Goal: Transaction & Acquisition: Obtain resource

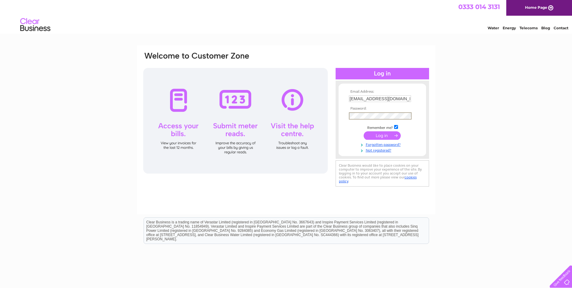
click at [364, 131] on input "submit" at bounding box center [382, 135] width 37 height 8
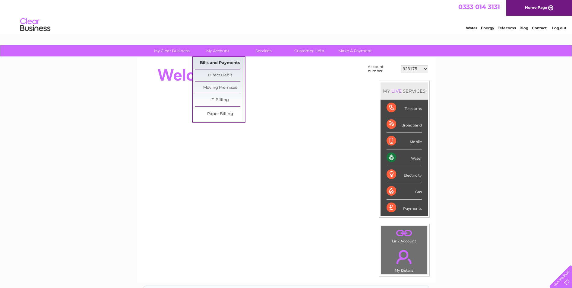
click at [222, 60] on link "Bills and Payments" at bounding box center [220, 63] width 50 height 12
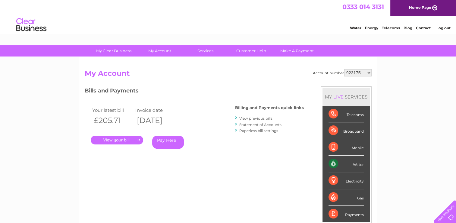
click at [117, 140] on link "." at bounding box center [117, 139] width 52 height 9
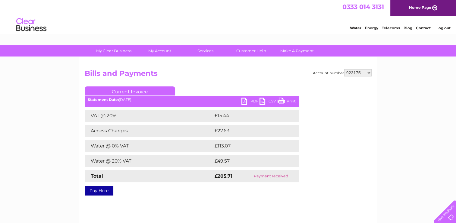
click at [250, 100] on link "PDF" at bounding box center [251, 101] width 18 height 9
click at [246, 100] on link "PDF" at bounding box center [251, 101] width 18 height 9
click at [253, 102] on link "PDF" at bounding box center [251, 101] width 18 height 9
click at [370, 71] on select "923175 30290289" at bounding box center [358, 72] width 27 height 7
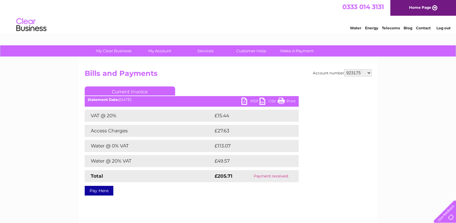
select select "30290289"
click at [345, 69] on select "923175 30290289" at bounding box center [358, 72] width 27 height 7
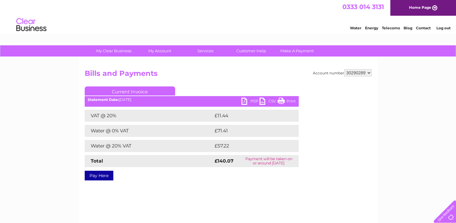
click at [245, 101] on link "PDF" at bounding box center [251, 101] width 18 height 9
click at [255, 101] on link "PDF" at bounding box center [251, 101] width 18 height 9
click at [440, 27] on link "Log out" at bounding box center [444, 28] width 14 height 5
